Goal: Task Accomplishment & Management: Manage account settings

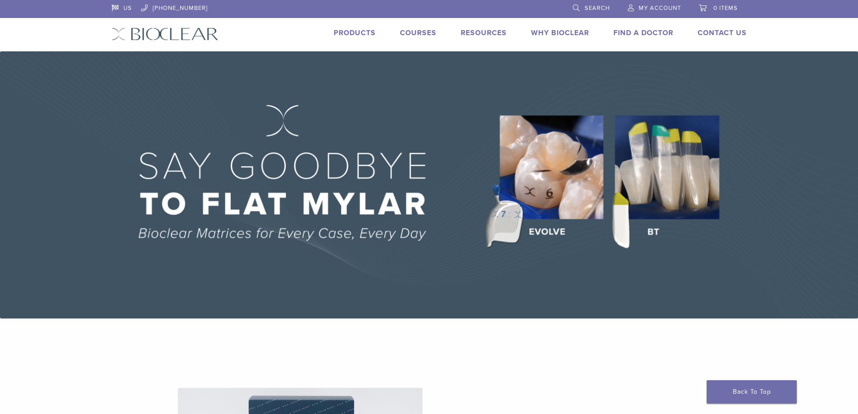
click at [654, 6] on span "My Account" at bounding box center [660, 8] width 42 height 7
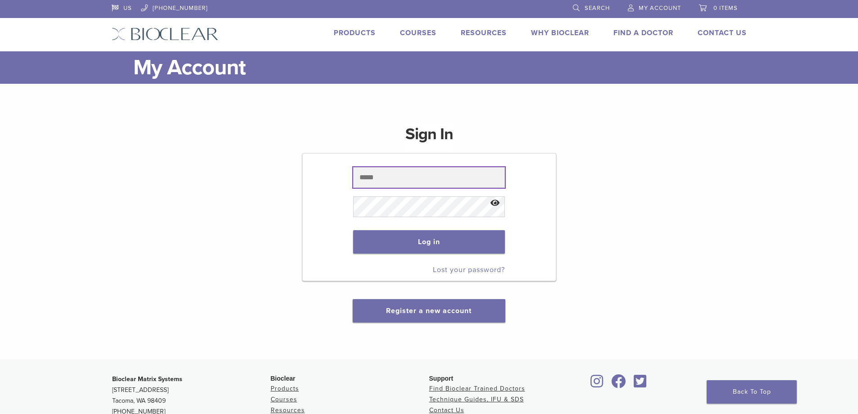
drag, startPoint x: 411, startPoint y: 180, endPoint x: 420, endPoint y: 177, distance: 9.4
click at [411, 180] on input "text" at bounding box center [429, 177] width 152 height 21
type input "*"
